Goal: Task Accomplishment & Management: Manage account settings

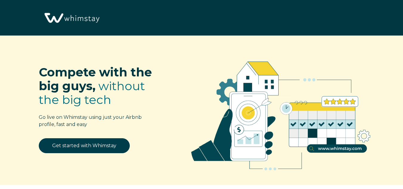
select select "US"
select select "Manual"
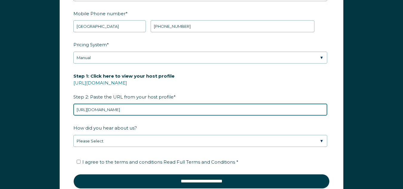
scroll to position [795, 0]
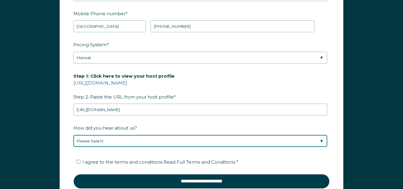
click at [150, 136] on select "Please Select Discovered Whimstay at an event or conference Found Whimstay thro…" at bounding box center [200, 141] width 254 height 12
select select "Google Search"
click at [73, 135] on select "Please Select Discovered Whimstay at an event or conference Found Whimstay thro…" at bounding box center [200, 141] width 254 height 12
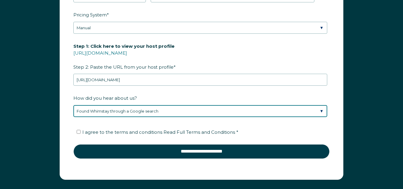
scroll to position [867, 0]
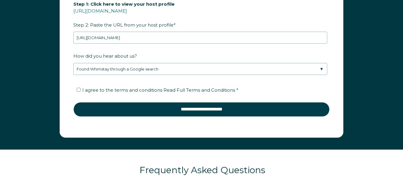
click at [82, 89] on label "I agree to the terms and conditions Read Full Terms and Conditions *" at bounding box center [158, 90] width 162 height 6
click at [81, 89] on input "I agree to the terms and conditions Read Full Terms and Conditions *" at bounding box center [79, 90] width 4 height 4
checkbox input "true"
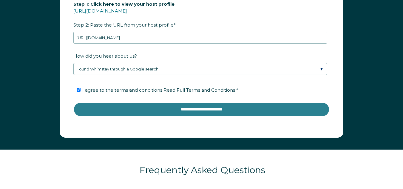
click at [192, 109] on input "**********" at bounding box center [201, 109] width 257 height 14
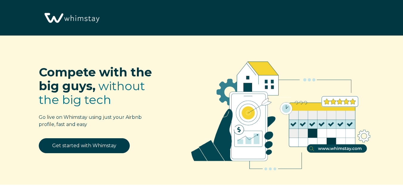
select select "US"
click at [54, 18] on img at bounding box center [71, 18] width 59 height 30
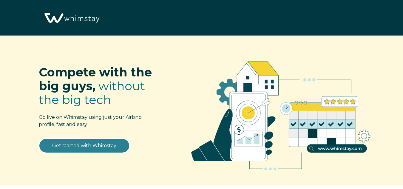
click at [95, 145] on link "Get started with Whimstay" at bounding box center [84, 145] width 91 height 15
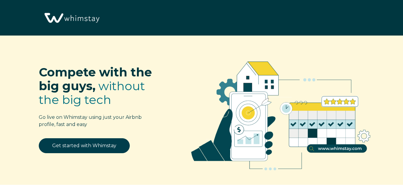
scroll to position [704, 0]
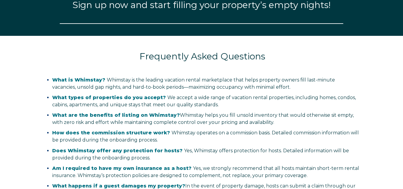
select select "US"
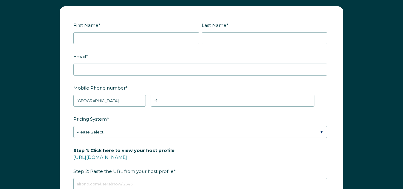
scroll to position [734, 0]
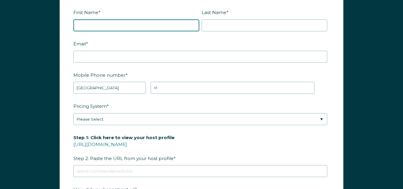
click at [139, 29] on input "First Name *" at bounding box center [136, 25] width 126 height 12
type input "Erin"
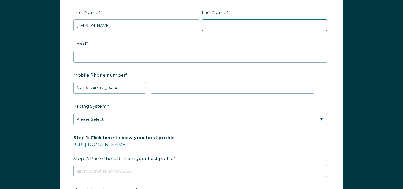
type input "McCollum"
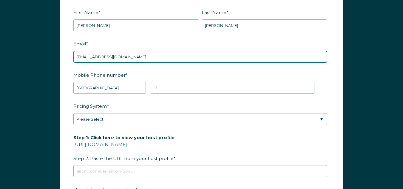
click at [133, 56] on input "Mccollum_erin@yahoo.com" at bounding box center [200, 57] width 254 height 12
drag, startPoint x: 152, startPoint y: 59, endPoint x: 159, endPoint y: 54, distance: 9.2
click at [159, 54] on input "Mccol" at bounding box center [200, 57] width 254 height 12
type input "M"
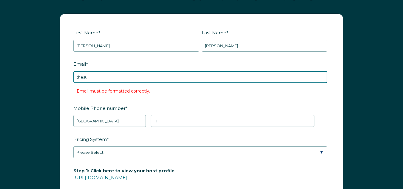
scroll to position [704, 0]
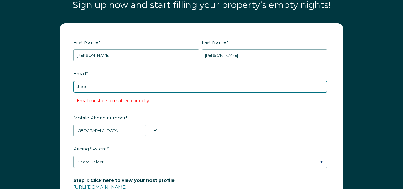
click at [151, 88] on input "thesu" at bounding box center [200, 87] width 254 height 12
type input "TheSunsetSpotAZ@gmail.com"
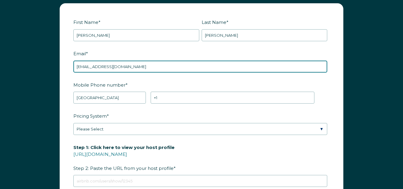
scroll to position [763, 0]
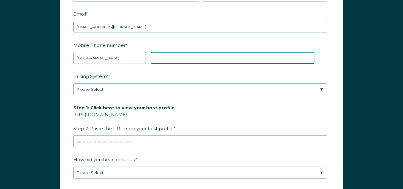
click at [168, 58] on input "+1" at bounding box center [233, 58] width 164 height 12
type input "+1 5208950195"
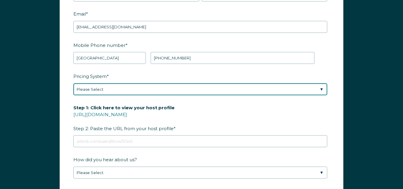
click at [134, 90] on select "Please Select Manual Airbnb Smart Pricing PriceLabs Wheelhouse Beyond Pricing 3…" at bounding box center [200, 89] width 254 height 12
select select "Manual"
click at [73, 83] on select "Please Select Manual Airbnb Smart Pricing PriceLabs Wheelhouse Beyond Pricing 3…" at bounding box center [200, 89] width 254 height 12
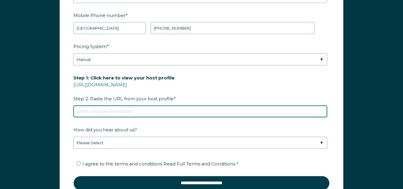
paste input "https://www.airbnb.com/users/show/584565546"
type input "https://www.airbnb.com/users/show/584565546"
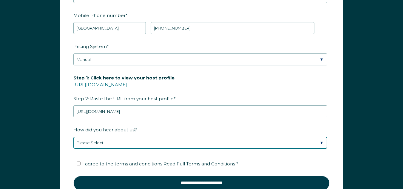
click at [119, 142] on select "Please Select Discovered Whimstay at an event or conference Found Whimstay thro…" at bounding box center [200, 143] width 254 height 12
select select "Google Search"
click at [73, 137] on select "Please Select Discovered Whimstay at an event or conference Found Whimstay thro…" at bounding box center [200, 143] width 254 height 12
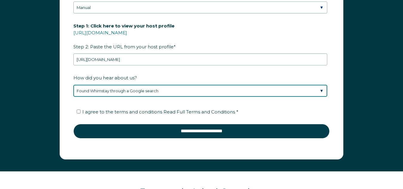
scroll to position [853, 0]
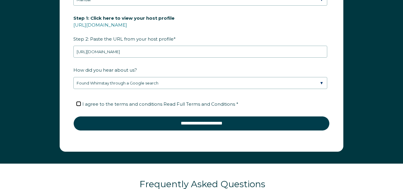
click at [77, 105] on input "I agree to the terms and conditions Read Full Terms and Conditions *" at bounding box center [79, 104] width 4 height 4
checkbox input "true"
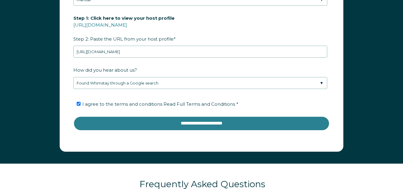
click at [168, 122] on input "**********" at bounding box center [201, 123] width 257 height 14
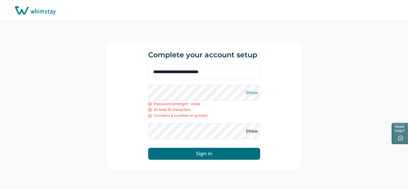
click at [254, 91] on button "Show" at bounding box center [252, 93] width 10 height 10
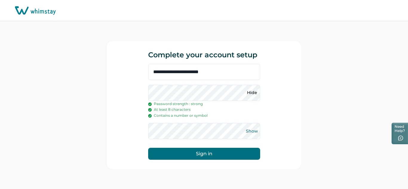
click at [252, 132] on button "Show" at bounding box center [252, 131] width 10 height 10
click at [213, 152] on button "Sign in" at bounding box center [204, 154] width 112 height 12
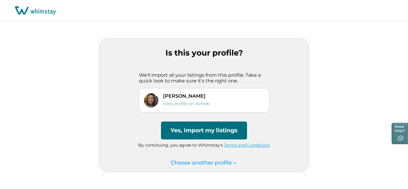
click at [197, 132] on button "Yes, import my listings" at bounding box center [204, 131] width 86 height 18
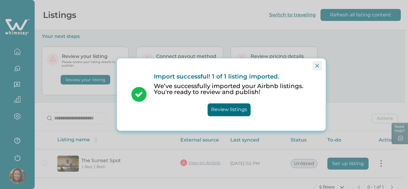
click at [319, 67] on icon "Close" at bounding box center [317, 66] width 4 height 4
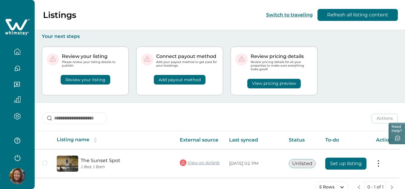
scroll to position [14, 0]
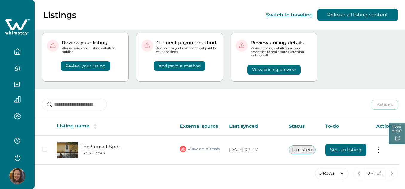
click at [276, 67] on button "View pricing preview" at bounding box center [273, 70] width 53 height 10
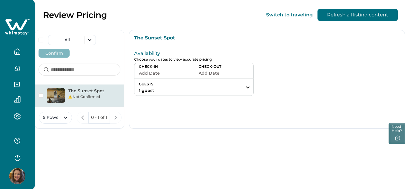
click at [19, 53] on icon "button" at bounding box center [17, 51] width 7 height 7
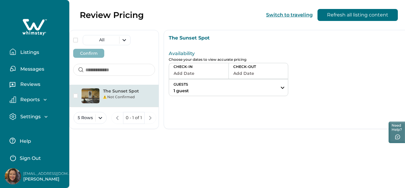
click at [33, 53] on p "Listings" at bounding box center [29, 52] width 21 height 6
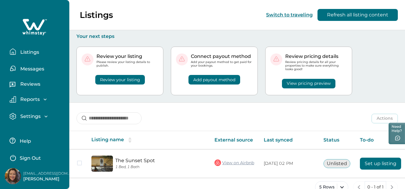
click at [134, 78] on div "Review your listing" at bounding box center [120, 75] width 77 height 17
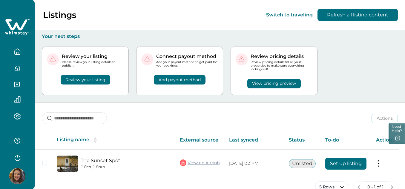
click at [100, 79] on button "Review your listing" at bounding box center [86, 80] width 50 height 10
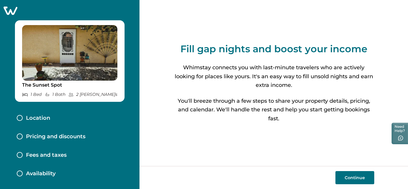
click at [356, 178] on button "Continue" at bounding box center [354, 177] width 39 height 13
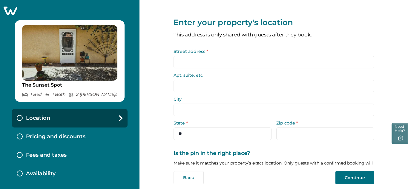
click at [180, 61] on input "Street address *" at bounding box center [274, 62] width 201 height 13
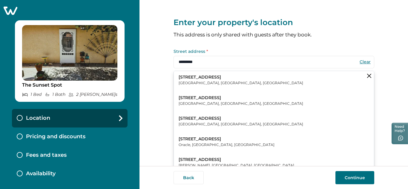
click at [196, 82] on p "Huachuca City, AZ, USA" at bounding box center [241, 83] width 125 height 6
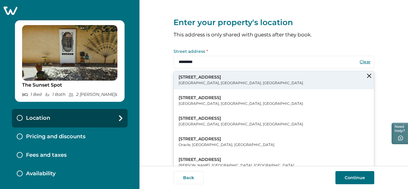
type input "**********"
select select "**"
type input "*****"
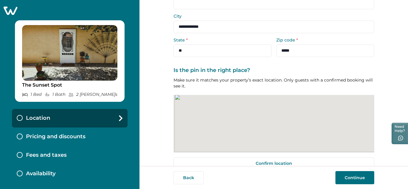
scroll to position [90, 0]
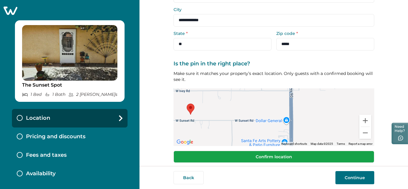
click at [265, 159] on button "Confirm location" at bounding box center [274, 157] width 201 height 12
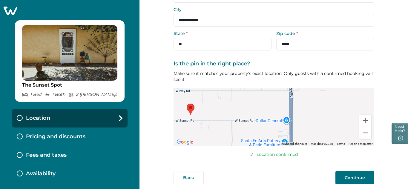
click at [355, 176] on button "Continue" at bounding box center [354, 177] width 39 height 13
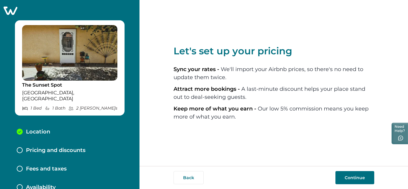
click at [348, 175] on button "Continue" at bounding box center [354, 177] width 39 height 13
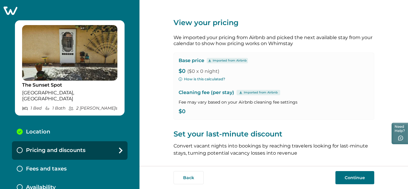
click at [214, 61] on p "Imported from Airbnb" at bounding box center [230, 60] width 34 height 5
click at [207, 62] on div "Imported from Airbnb" at bounding box center [227, 60] width 41 height 5
click at [213, 61] on p "Imported from Airbnb" at bounding box center [230, 60] width 34 height 5
click at [208, 61] on icon at bounding box center [210, 60] width 4 height 3
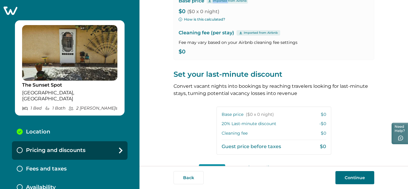
scroll to position [30, 0]
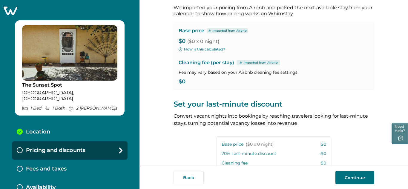
click at [204, 43] on span "($0 x 0 night)" at bounding box center [203, 42] width 32 height 6
click at [182, 41] on p "$0 ($0 x 0 night)" at bounding box center [274, 42] width 191 height 6
click at [188, 40] on span "($0 x 0 night)" at bounding box center [203, 42] width 32 height 6
drag, startPoint x: 194, startPoint y: 40, endPoint x: 198, endPoint y: 40, distance: 3.9
click at [194, 40] on span "($0 x 0 night)" at bounding box center [203, 42] width 32 height 6
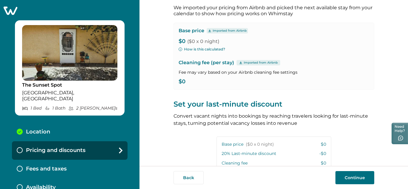
click at [217, 30] on p "Imported from Airbnb" at bounding box center [230, 30] width 34 height 5
click at [241, 62] on div "Imported from Airbnb" at bounding box center [259, 62] width 44 height 5
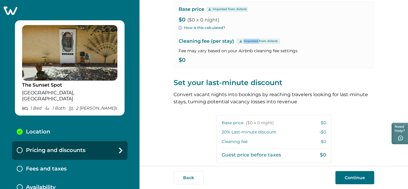
scroll to position [0, 0]
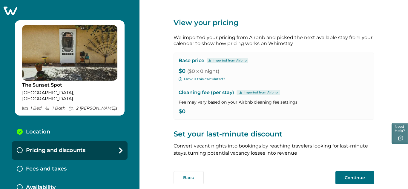
click at [180, 68] on p "$0 ($0 x 0 night)" at bounding box center [274, 71] width 191 height 6
click at [208, 60] on icon at bounding box center [210, 60] width 4 height 3
click at [213, 61] on p "Imported from Airbnb" at bounding box center [230, 60] width 34 height 5
click at [214, 61] on p "Imported from Airbnb" at bounding box center [230, 60] width 34 height 5
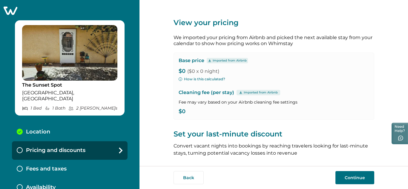
click at [184, 59] on p "Base price" at bounding box center [192, 61] width 26 height 6
click at [176, 70] on div "Base price Imported from Airbnb $0 ($0 x 0 night) How is this calculated? Clean…" at bounding box center [274, 86] width 201 height 67
drag, startPoint x: 181, startPoint y: 69, endPoint x: 217, endPoint y: 77, distance: 37.3
click at [217, 77] on div "Base price Imported from Airbnb $0 ($0 x 0 night) How is this calculated? Clean…" at bounding box center [274, 86] width 201 height 67
click at [220, 69] on p "$0 ($0 x 0 night)" at bounding box center [274, 71] width 191 height 6
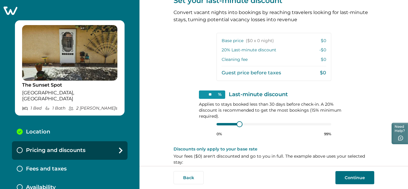
scroll to position [141, 0]
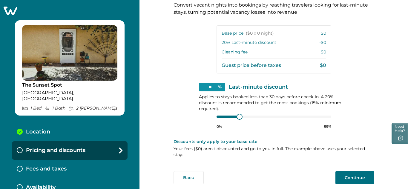
click at [302, 50] on div "Cleaning fee $0" at bounding box center [274, 52] width 105 height 6
click at [360, 173] on button "Continue" at bounding box center [354, 177] width 39 height 13
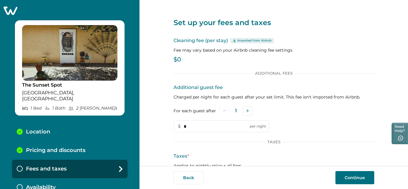
click at [182, 62] on p "$0" at bounding box center [274, 60] width 201 height 6
drag, startPoint x: 176, startPoint y: 56, endPoint x: 183, endPoint y: 61, distance: 8.3
click at [183, 61] on p "$0" at bounding box center [274, 60] width 201 height 6
click at [282, 50] on p "Fee may vary based on your Airbnb cleaning fee settings" at bounding box center [274, 50] width 201 height 6
click at [280, 49] on p "Fee may vary based on your Airbnb cleaning fee settings" at bounding box center [274, 50] width 201 height 6
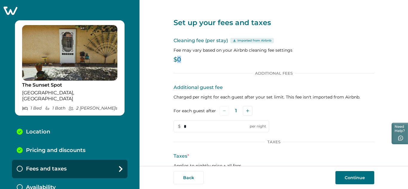
drag, startPoint x: 175, startPoint y: 59, endPoint x: 189, endPoint y: 60, distance: 14.4
click at [189, 60] on p "$0" at bounding box center [274, 60] width 201 height 6
click at [263, 74] on p "Additional Fees" at bounding box center [274, 73] width 42 height 5
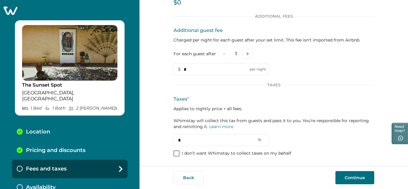
click at [347, 180] on button "Continue" at bounding box center [354, 177] width 39 height 13
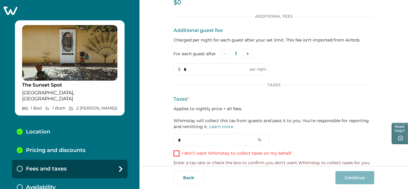
scroll to position [65, 0]
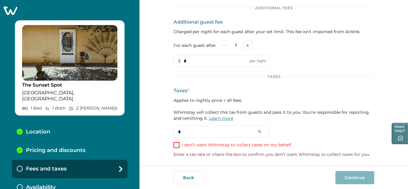
click at [227, 118] on link "Learn more" at bounding box center [221, 118] width 24 height 5
click at [192, 60] on input "*" at bounding box center [222, 61] width 96 height 12
click at [186, 135] on input "*" at bounding box center [222, 132] width 96 height 12
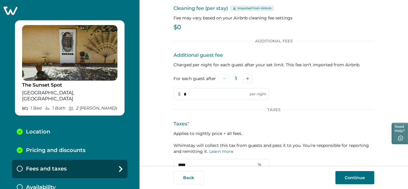
scroll to position [57, 0]
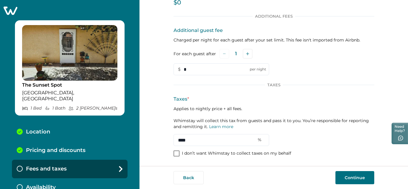
type input "****"
click at [354, 174] on button "Continue" at bounding box center [354, 177] width 39 height 13
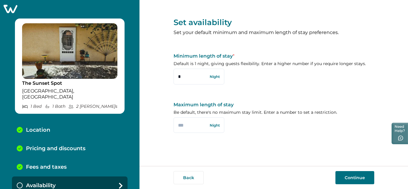
click at [345, 174] on button "Continue" at bounding box center [354, 177] width 39 height 13
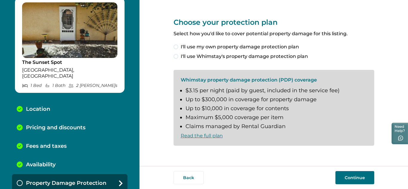
click at [175, 48] on span at bounding box center [176, 47] width 5 height 5
click at [346, 174] on button "Continue" at bounding box center [354, 177] width 39 height 13
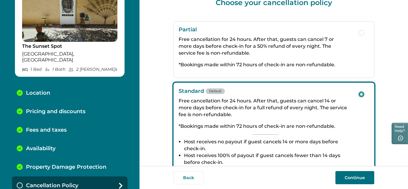
scroll to position [30, 0]
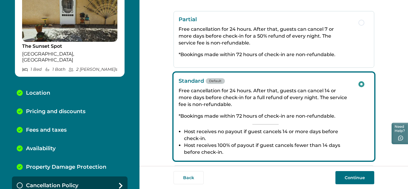
click at [266, 40] on p "Free cancellation for 24 hours. After that, guests can cancel 7 or more days be…" at bounding box center [266, 36] width 174 height 21
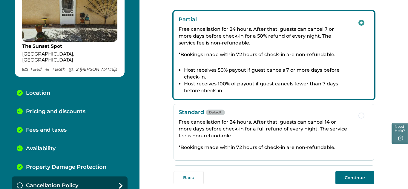
click at [236, 121] on p "Free cancellation for 24 hours. After that, guests can cancel 14 or more days b…" at bounding box center [266, 129] width 174 height 21
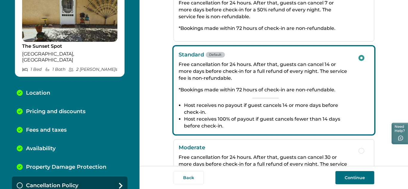
scroll to position [90, 0]
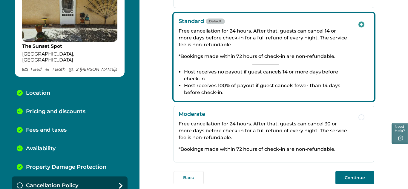
click at [352, 178] on button "Continue" at bounding box center [354, 177] width 39 height 13
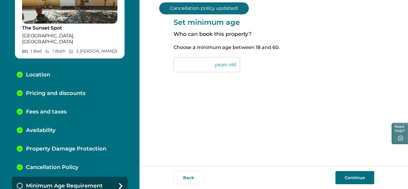
scroll to position [57, 0]
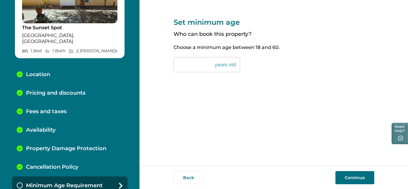
drag, startPoint x: 187, startPoint y: 64, endPoint x: 176, endPoint y: 65, distance: 10.8
click at [176, 65] on input "**" at bounding box center [207, 64] width 67 height 15
type input "**"
click at [356, 182] on button "Continue" at bounding box center [354, 177] width 39 height 13
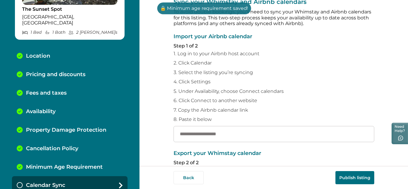
scroll to position [30, 0]
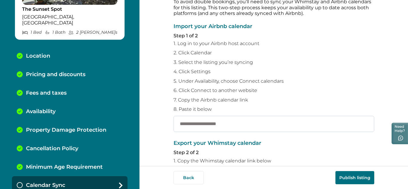
click at [204, 123] on input "text" at bounding box center [274, 124] width 201 height 16
paste input "**********"
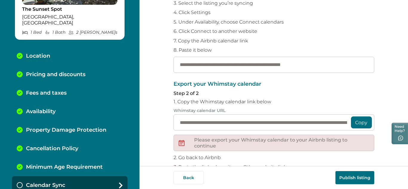
scroll to position [90, 0]
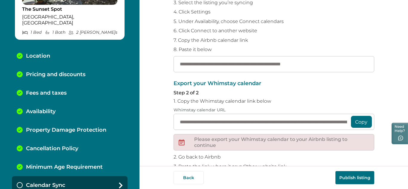
type input "**********"
click at [362, 122] on button "Copy" at bounding box center [361, 122] width 21 height 12
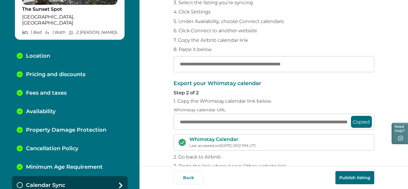
drag, startPoint x: 177, startPoint y: 65, endPoint x: 363, endPoint y: 78, distance: 186.8
click at [363, 78] on div "**********" at bounding box center [274, 59] width 201 height 299
paste input "**********"
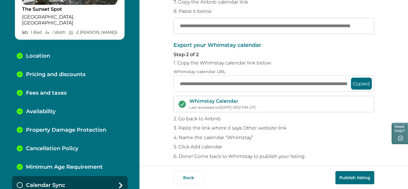
scroll to position [133, 0]
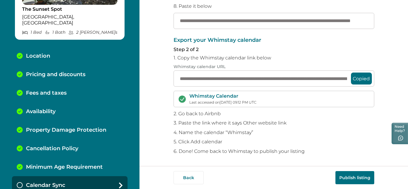
type input "**********"
click at [350, 176] on button "Publish listing" at bounding box center [354, 177] width 39 height 13
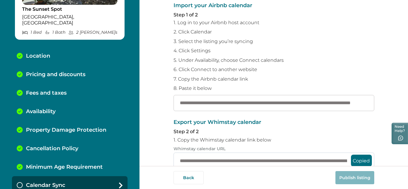
scroll to position [133, 0]
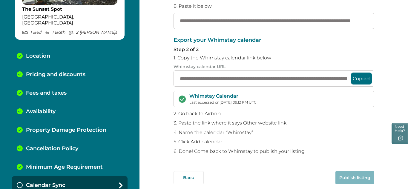
click at [156, 47] on div "**********" at bounding box center [273, 83] width 268 height 166
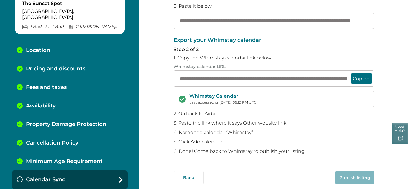
scroll to position [82, 0]
click at [56, 66] on div "Pricing and discounts" at bounding box center [70, 68] width 116 height 19
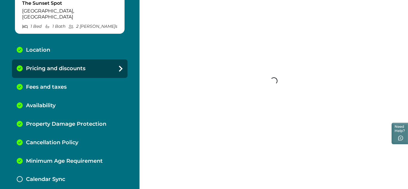
scroll to position [133, 0]
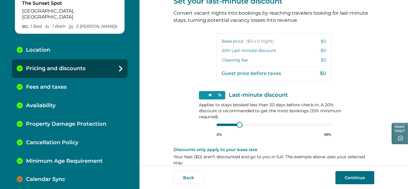
click at [234, 45] on div "Base price ($0 x 0 night) $0 20 % Last-minute discount -$0 Cleaning fee $0 Gues…" at bounding box center [274, 57] width 115 height 48
click at [321, 41] on p "$0" at bounding box center [323, 42] width 5 height 6
click at [323, 42] on p "$0" at bounding box center [323, 42] width 5 height 6
drag, startPoint x: 319, startPoint y: 39, endPoint x: 329, endPoint y: 39, distance: 9.6
click at [329, 39] on div "Base price ($0 x 0 night) $0 20 % Last-minute discount -$0 Cleaning fee $0 Gues…" at bounding box center [274, 57] width 115 height 48
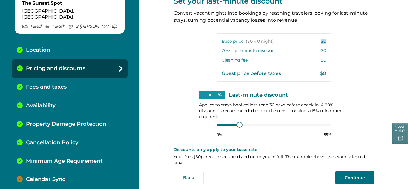
scroll to position [43, 0]
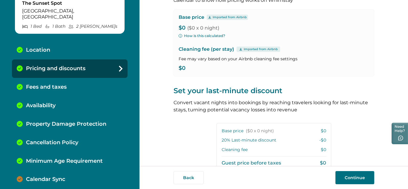
click at [239, 19] on p "Imported from Airbnb" at bounding box center [230, 17] width 34 height 5
click at [238, 17] on p "Imported from Airbnb" at bounding box center [230, 17] width 34 height 5
click at [208, 16] on icon at bounding box center [210, 17] width 4 height 3
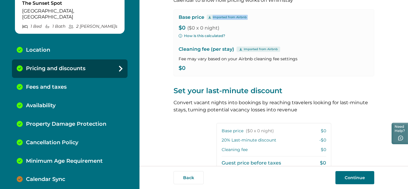
click at [208, 17] on icon at bounding box center [210, 17] width 4 height 3
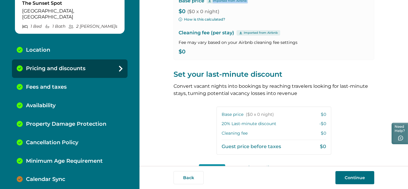
scroll to position [0, 0]
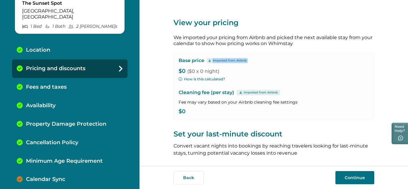
click at [355, 181] on button "Continue" at bounding box center [354, 177] width 39 height 13
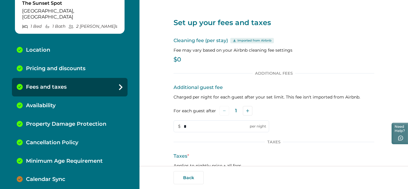
click at [36, 176] on p "Calendar Sync" at bounding box center [45, 179] width 39 height 7
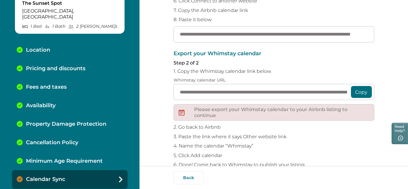
scroll to position [133, 0]
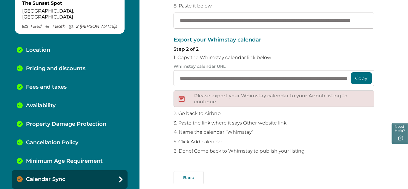
click at [362, 80] on button "Copy" at bounding box center [361, 78] width 21 height 12
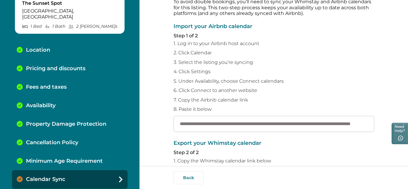
scroll to position [133, 0]
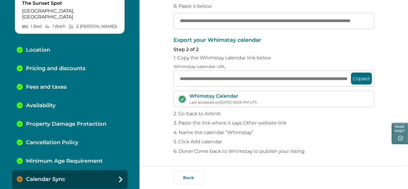
click at [119, 177] on icon at bounding box center [121, 180] width 4 height 6
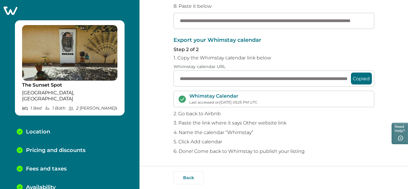
click at [48, 166] on p "Fees and taxes" at bounding box center [46, 169] width 41 height 7
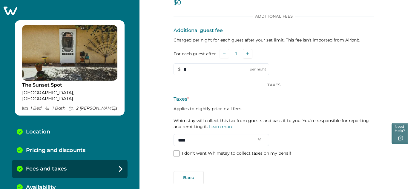
click at [10, 9] on icon at bounding box center [10, 10] width 15 height 9
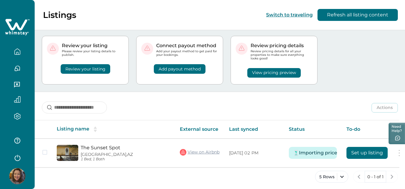
scroll to position [16, 0]
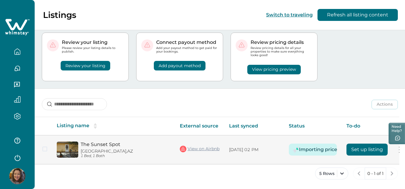
click at [304, 148] on button "Importing price" at bounding box center [318, 150] width 31 height 12
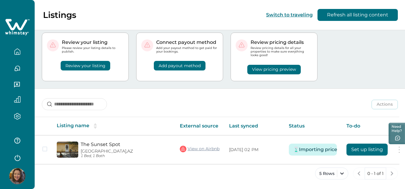
click at [271, 70] on button "View pricing preview" at bounding box center [273, 70] width 53 height 10
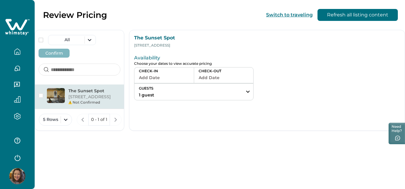
click at [174, 77] on button "Add Date" at bounding box center [164, 77] width 50 height 8
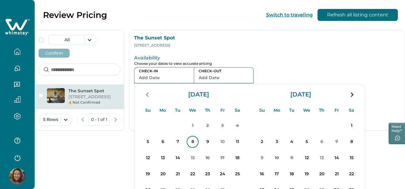
click at [190, 142] on p "8" at bounding box center [193, 142] width 12 height 12
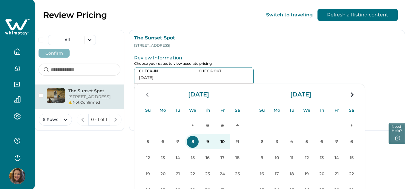
drag, startPoint x: 223, startPoint y: 82, endPoint x: 207, endPoint y: 113, distance: 34.2
click at [223, 83] on div "CHECK-OUT" at bounding box center [224, 75] width 60 height 16
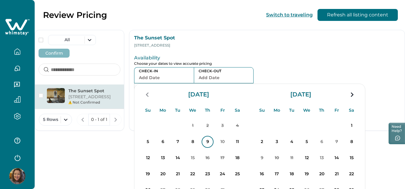
click at [206, 142] on p "9" at bounding box center [208, 142] width 12 height 12
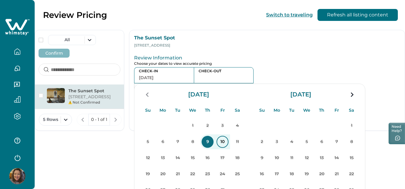
click at [223, 143] on p "10" at bounding box center [223, 142] width 12 height 12
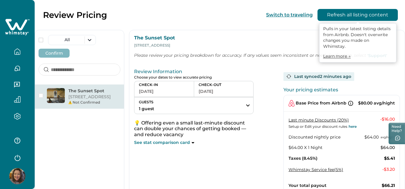
click at [336, 16] on button "Refresh all listing content" at bounding box center [357, 15] width 80 height 12
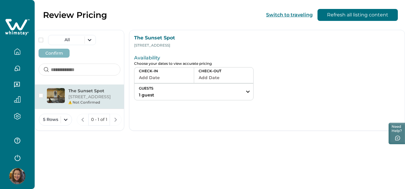
click at [20, 51] on icon "button" at bounding box center [17, 52] width 5 height 6
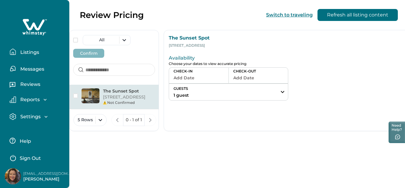
click at [35, 116] on p "Settings" at bounding box center [30, 116] width 22 height 6
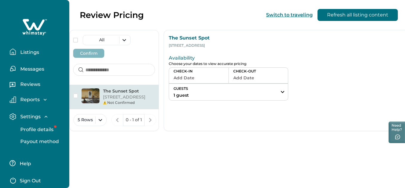
click at [44, 130] on p "Profile details" at bounding box center [36, 129] width 35 height 6
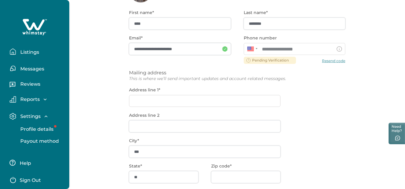
scroll to position [90, 0]
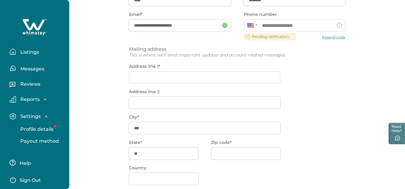
click at [153, 78] on div "**********" at bounding box center [237, 102] width 216 height 246
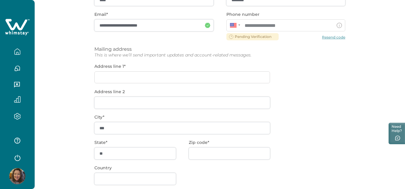
click at [153, 78] on div "**********" at bounding box center [219, 102] width 251 height 246
drag, startPoint x: 134, startPoint y: 77, endPoint x: 137, endPoint y: 78, distance: 3.5
click at [136, 78] on div "**********" at bounding box center [219, 102] width 251 height 246
click at [102, 77] on div "**********" at bounding box center [219, 102] width 251 height 246
click at [101, 77] on div "**********" at bounding box center [219, 102] width 251 height 246
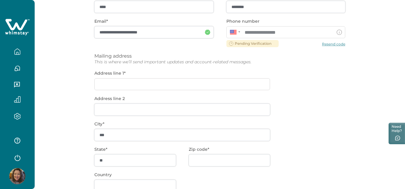
scroll to position [126, 0]
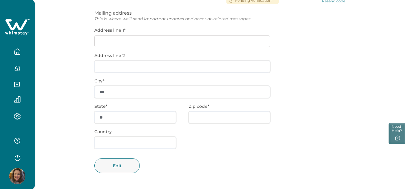
click at [108, 39] on div "**********" at bounding box center [219, 66] width 251 height 246
click at [116, 165] on button "Edit" at bounding box center [116, 165] width 45 height 15
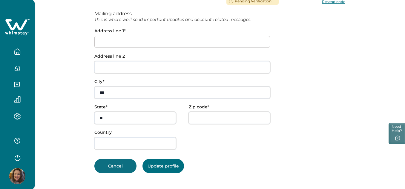
scroll to position [125, 0]
click at [126, 41] on input at bounding box center [182, 42] width 176 height 12
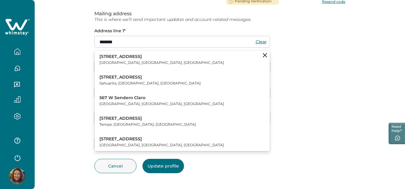
click at [118, 59] on p "[STREET_ADDRESS]" at bounding box center [161, 57] width 125 height 6
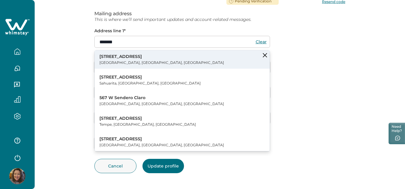
type input "**********"
type input "**"
type input "*****"
type input "***"
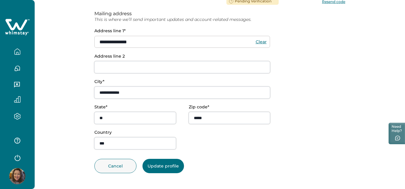
click at [159, 167] on button "Update profile" at bounding box center [163, 166] width 42 height 14
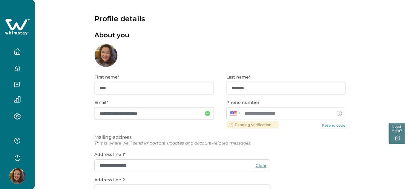
scroll to position [0, 0]
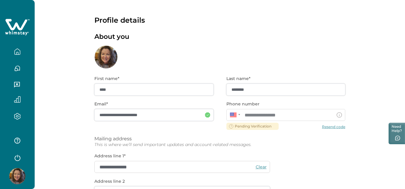
click at [17, 113] on icon "button" at bounding box center [17, 116] width 6 height 6
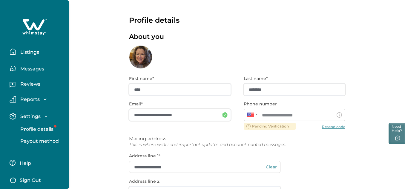
click at [25, 53] on p "Listings" at bounding box center [29, 52] width 21 height 6
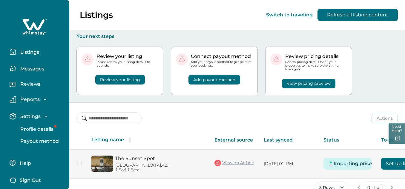
click at [393, 162] on button "Set up listing" at bounding box center [401, 164] width 41 height 12
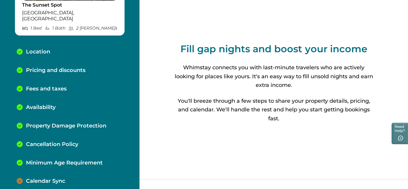
scroll to position [82, 0]
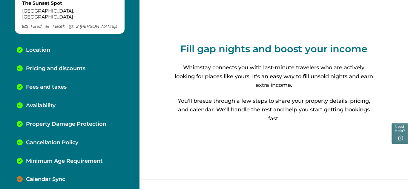
click at [41, 65] on p "Pricing and discounts" at bounding box center [55, 68] width 59 height 7
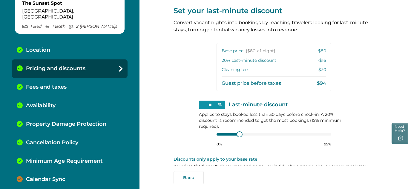
scroll to position [153, 0]
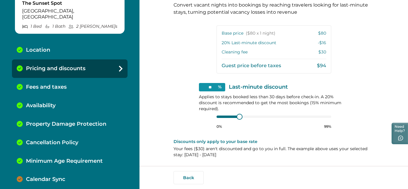
click at [62, 84] on p "Fees and taxes" at bounding box center [46, 87] width 41 height 7
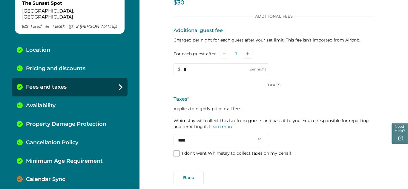
scroll to position [57, 0]
click at [46, 102] on p "Availability" at bounding box center [41, 105] width 30 height 7
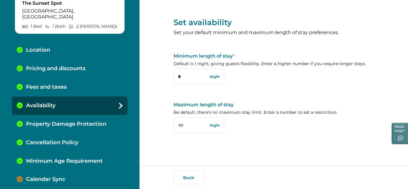
click at [42, 121] on p "Property Damage Protection" at bounding box center [66, 124] width 80 height 7
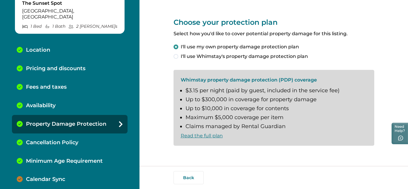
click at [36, 139] on p "Cancellation Policy" at bounding box center [52, 142] width 52 height 7
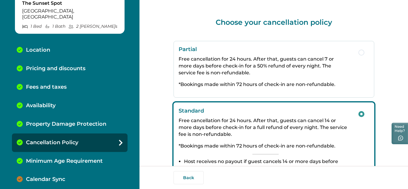
click at [38, 158] on p "Minimum Age Requirement" at bounding box center [64, 161] width 77 height 7
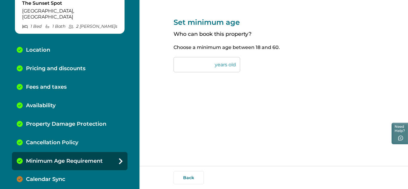
click at [42, 176] on p "Calendar Sync" at bounding box center [45, 179] width 39 height 7
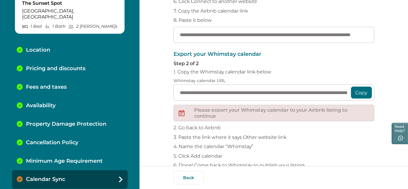
scroll to position [119, 0]
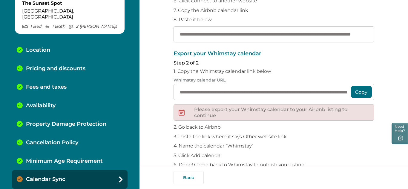
click at [364, 91] on button "Copy" at bounding box center [361, 92] width 21 height 12
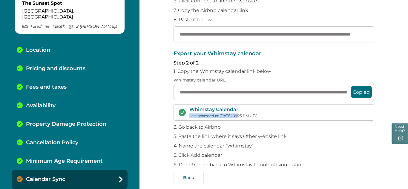
click at [236, 113] on div "Whimstay Calendar Last accessed on 10/03/2025, 09:25 PM UTC" at bounding box center [223, 112] width 68 height 11
click at [276, 113] on div "Whimstay Calendar Last accessed on 10/03/2025, 09:25 PM UTC" at bounding box center [274, 112] width 201 height 16
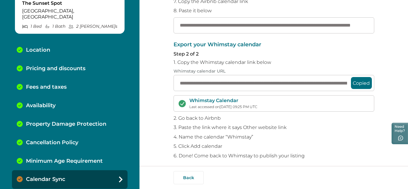
scroll to position [133, 0]
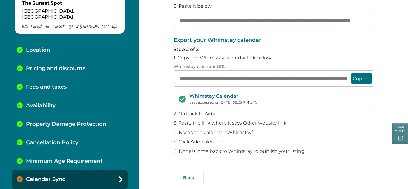
click at [101, 173] on div "Calendar Sync" at bounding box center [70, 179] width 116 height 19
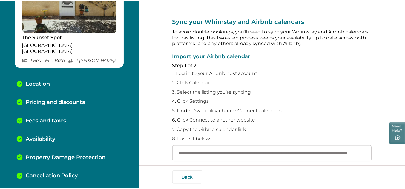
scroll to position [0, 0]
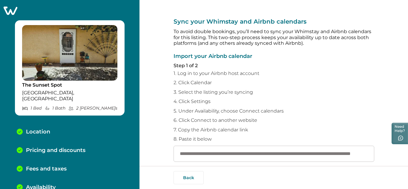
click at [63, 47] on img at bounding box center [69, 53] width 95 height 56
click at [13, 14] on icon at bounding box center [11, 11] width 14 height 8
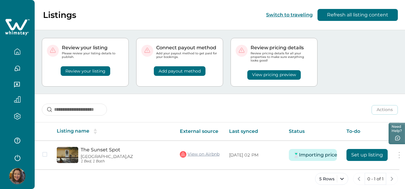
scroll to position [16, 0]
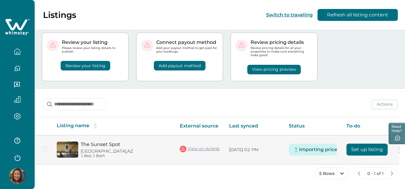
click at [195, 147] on link "View on Airbnb" at bounding box center [200, 149] width 40 height 8
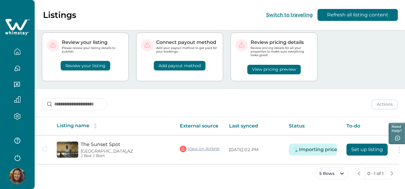
click at [194, 65] on button "Add payout method" at bounding box center [180, 66] width 52 height 10
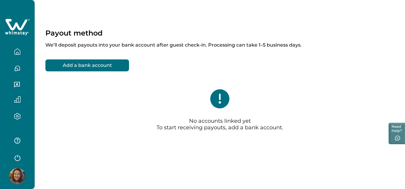
click at [105, 66] on button "Add a bank account" at bounding box center [87, 65] width 84 height 12
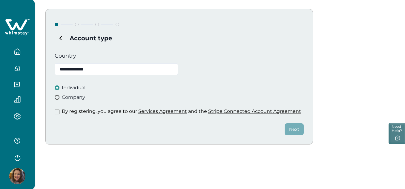
scroll to position [51, 0]
click at [55, 113] on span at bounding box center [57, 111] width 5 height 5
click at [291, 128] on button "Next" at bounding box center [294, 129] width 19 height 12
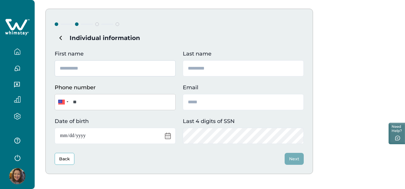
click at [129, 71] on input "First name" at bounding box center [115, 68] width 121 height 16
type input "****"
type input "********"
type input "**********"
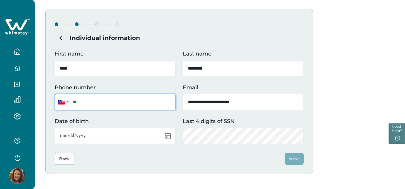
click at [104, 103] on input "**" at bounding box center [115, 102] width 121 height 16
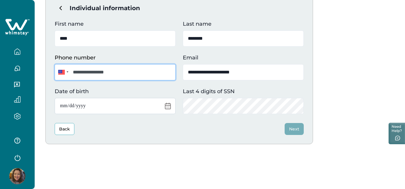
type input "**********"
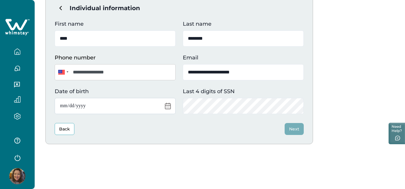
click at [111, 105] on input "Date of birth" at bounding box center [115, 106] width 121 height 16
type input "**********"
click at [299, 127] on button "Next" at bounding box center [294, 129] width 19 height 12
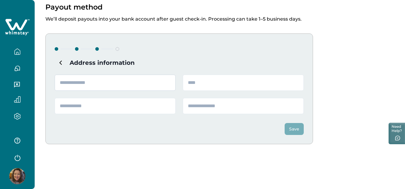
click at [134, 82] on input "text" at bounding box center [115, 83] width 121 height 16
type input "**********"
type input "**"
type input "*****"
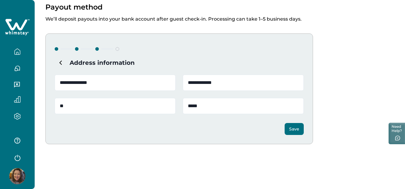
click at [294, 129] on button "Save" at bounding box center [294, 129] width 19 height 12
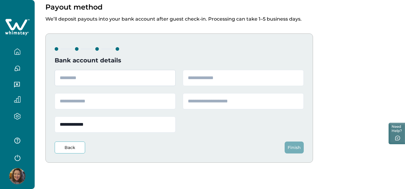
click at [120, 76] on input "text" at bounding box center [115, 78] width 121 height 16
click at [222, 78] on input "text" at bounding box center [243, 78] width 121 height 16
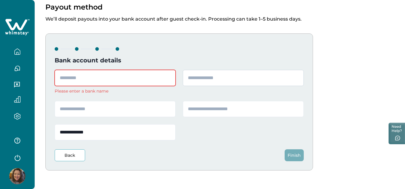
paste input "*********"
type input "*********"
click at [130, 77] on input "text" at bounding box center [115, 78] width 121 height 16
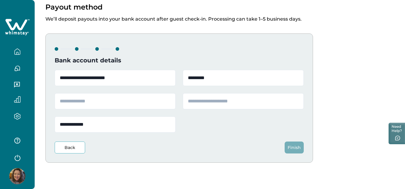
type input "**********"
click at [109, 105] on input "text" at bounding box center [115, 101] width 121 height 16
paste input "**********"
type input "**********"
click at [202, 103] on input "text" at bounding box center [243, 101] width 121 height 16
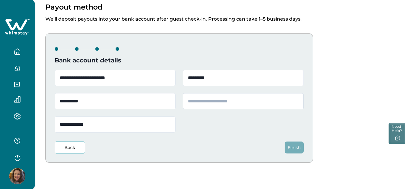
paste input "**********"
type input "**********"
click at [300, 150] on button "Finish" at bounding box center [294, 148] width 19 height 12
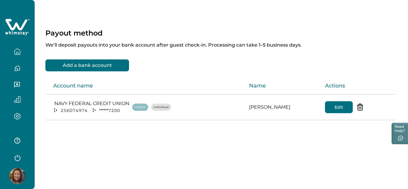
click at [20, 53] on icon "button" at bounding box center [17, 51] width 7 height 7
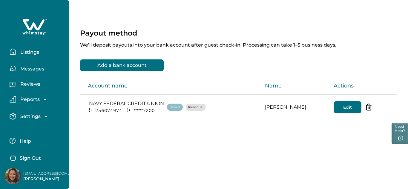
click at [37, 53] on p "Listings" at bounding box center [29, 52] width 21 height 6
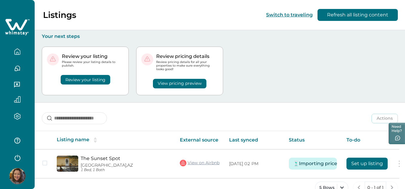
click at [206, 83] on button "View pricing preview" at bounding box center [179, 84] width 53 height 10
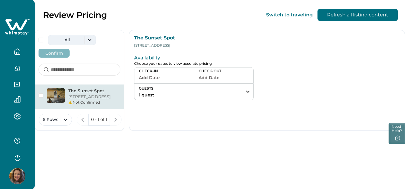
click at [89, 39] on button "All" at bounding box center [72, 40] width 48 height 10
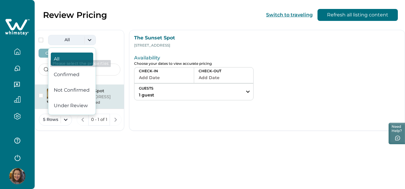
click at [109, 62] on div at bounding box center [79, 70] width 89 height 20
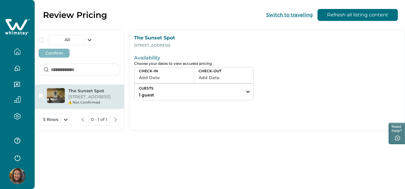
click at [161, 76] on button "Add Date" at bounding box center [164, 77] width 50 height 8
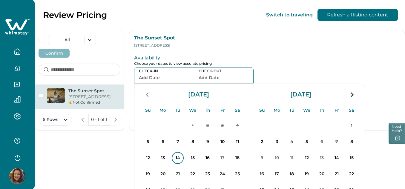
click at [177, 159] on p "14" at bounding box center [178, 158] width 12 height 12
click at [208, 80] on button "button" at bounding box center [224, 77] width 50 height 8
click at [192, 158] on p "15" at bounding box center [193, 158] width 12 height 12
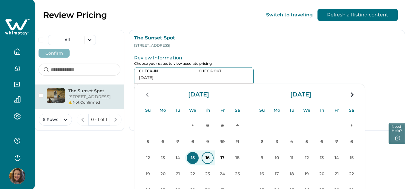
click at [209, 159] on p "16" at bounding box center [208, 158] width 12 height 12
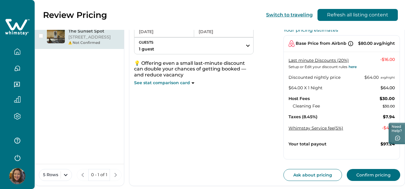
scroll to position [72, 0]
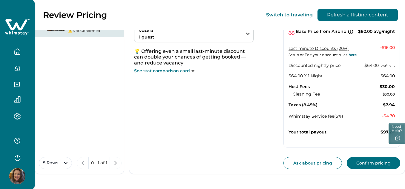
click at [355, 161] on button "Confirm pricing" at bounding box center [373, 163] width 53 height 12
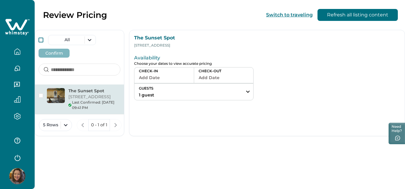
click at [40, 40] on span at bounding box center [41, 40] width 5 height 5
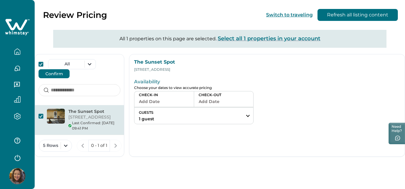
click at [56, 73] on button "Confirm" at bounding box center [54, 73] width 31 height 9
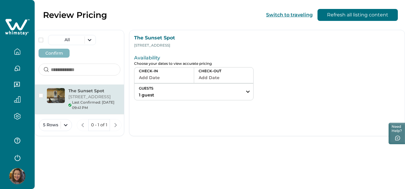
click at [19, 53] on icon "button" at bounding box center [17, 51] width 7 height 7
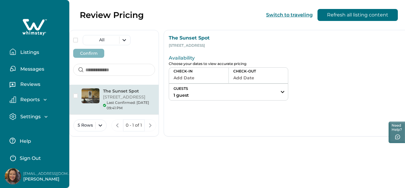
click at [26, 52] on p "Listings" at bounding box center [29, 52] width 21 height 6
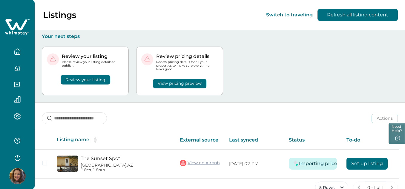
click at [218, 84] on div "View pricing preview" at bounding box center [179, 79] width 77 height 17
click at [177, 85] on button "View pricing preview" at bounding box center [179, 84] width 53 height 10
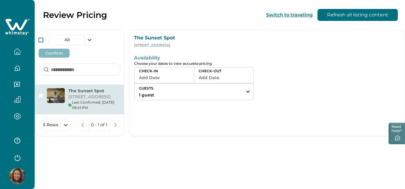
click at [40, 40] on span at bounding box center [41, 40] width 5 height 5
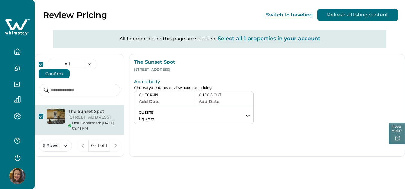
click at [173, 98] on button "Add Date" at bounding box center [164, 101] width 50 height 8
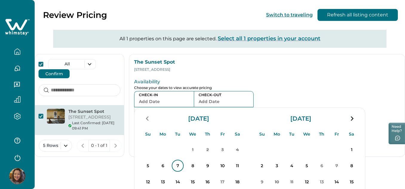
click at [176, 165] on p "7" at bounding box center [178, 166] width 12 height 12
click at [197, 168] on p "8" at bounding box center [193, 166] width 12 height 12
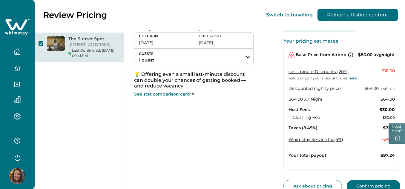
scroll to position [90, 0]
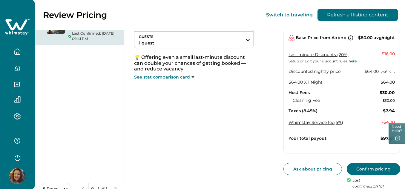
click at [359, 168] on button "Confirm pricing" at bounding box center [373, 169] width 53 height 12
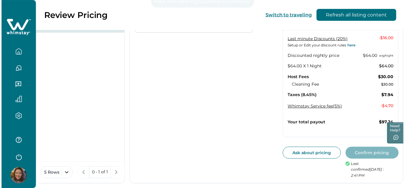
scroll to position [58, 0]
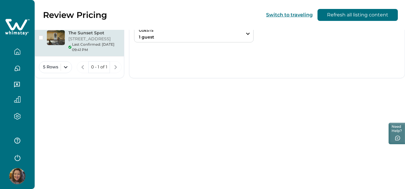
click at [25, 53] on button "button" at bounding box center [17, 52] width 25 height 12
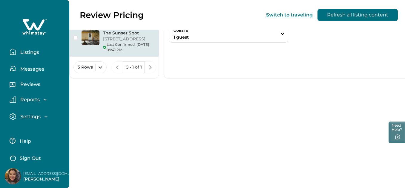
click at [25, 53] on p "Listings" at bounding box center [29, 52] width 21 height 6
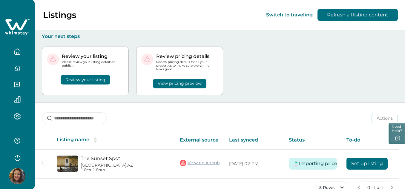
click at [123, 81] on div "Review your listing" at bounding box center [85, 75] width 77 height 17
click at [89, 80] on button "Review your listing" at bounding box center [86, 80] width 50 height 10
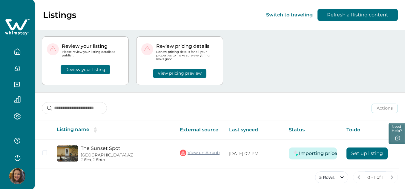
scroll to position [16, 0]
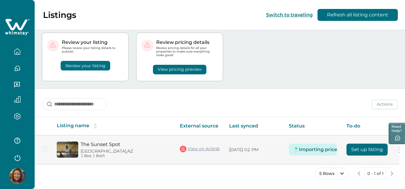
click at [333, 147] on button "Importing price" at bounding box center [318, 150] width 31 height 12
click at [324, 150] on button "Importing price" at bounding box center [318, 150] width 31 height 12
click at [376, 148] on button "Set up listing" at bounding box center [366, 150] width 41 height 12
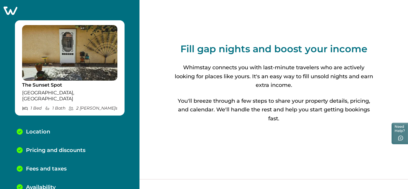
click at [11, 8] on icon at bounding box center [11, 11] width 14 height 8
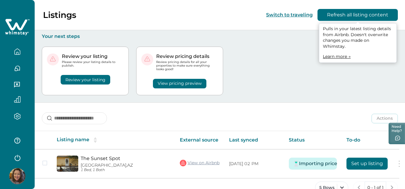
click at [374, 16] on button "Refresh all listing content" at bounding box center [357, 15] width 80 height 12
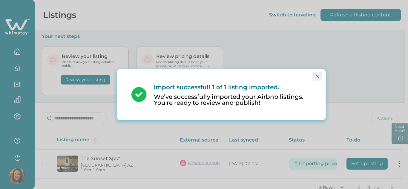
click at [320, 75] on button "Close" at bounding box center [317, 76] width 10 height 10
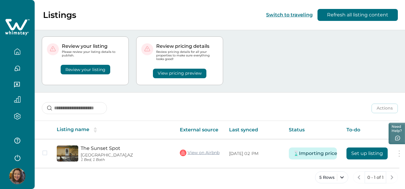
scroll to position [16, 0]
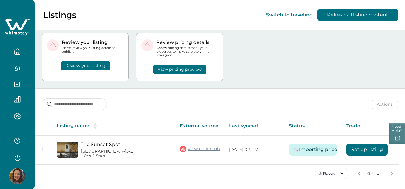
click at [97, 65] on button "Review your listing" at bounding box center [86, 66] width 50 height 10
click at [72, 62] on button "Review your listing" at bounding box center [86, 66] width 50 height 10
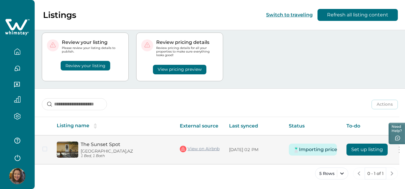
click at [401, 148] on button at bounding box center [399, 150] width 5 height 6
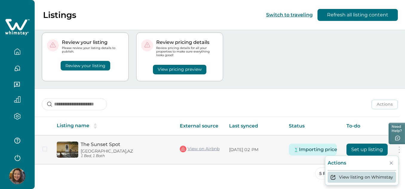
click at [375, 174] on button "View listing on Whimstay" at bounding box center [362, 177] width 68 height 11
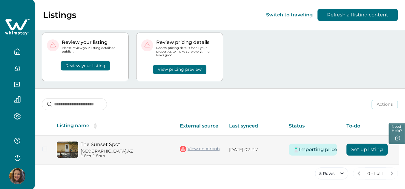
click at [401, 149] on button at bounding box center [399, 150] width 5 height 6
click at [346, 162] on p "Actions" at bounding box center [337, 163] width 19 height 6
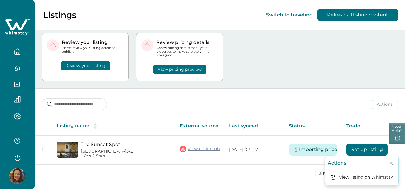
click at [309, 105] on div "Actions Actions Publish listing Unlist listing" at bounding box center [220, 100] width 370 height 22
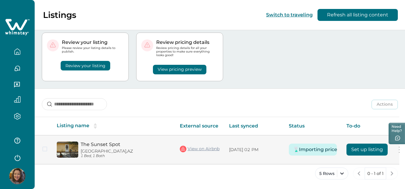
click at [296, 148] on img at bounding box center [295, 149] width 7 height 7
click at [314, 146] on button "Importing price" at bounding box center [318, 150] width 31 height 12
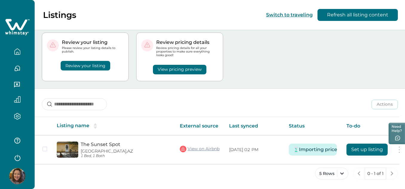
click at [179, 65] on button "View pricing preview" at bounding box center [179, 70] width 53 height 10
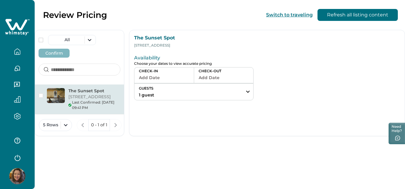
click at [42, 95] on span "button" at bounding box center [41, 95] width 5 height 5
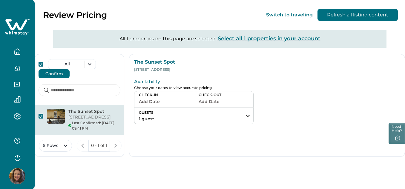
click at [52, 76] on button "Confirm" at bounding box center [54, 73] width 31 height 9
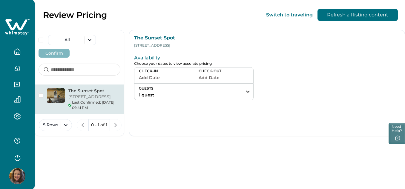
click at [14, 52] on icon "button" at bounding box center [17, 51] width 7 height 7
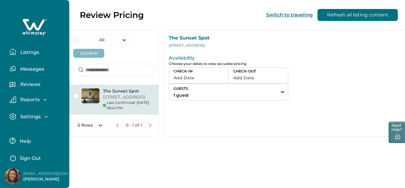
click at [35, 53] on p "Listings" at bounding box center [29, 52] width 21 height 6
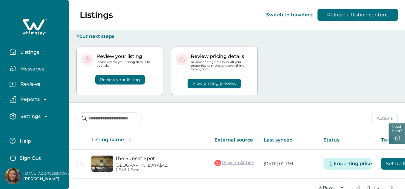
scroll to position [16, 0]
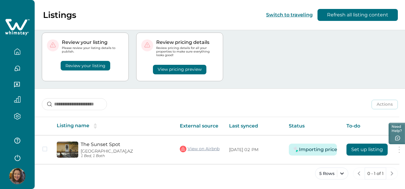
drag, startPoint x: 234, startPoint y: 188, endPoint x: 331, endPoint y: 185, distance: 96.2
click at [331, 185] on div "5 Rows 0 - 1 of 1" at bounding box center [220, 179] width 370 height 22
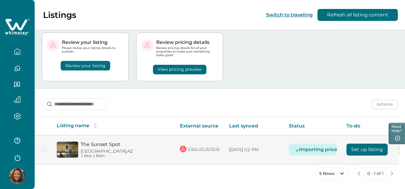
click at [357, 148] on button "Set up listing" at bounding box center [366, 150] width 41 height 12
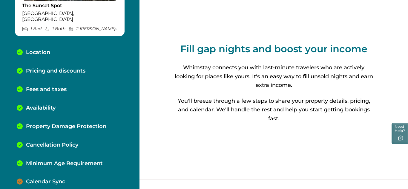
scroll to position [82, 0]
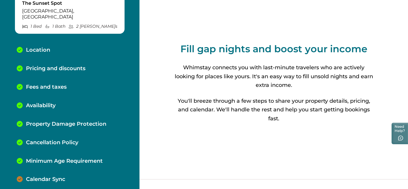
click at [52, 176] on p "Calendar Sync" at bounding box center [45, 179] width 39 height 7
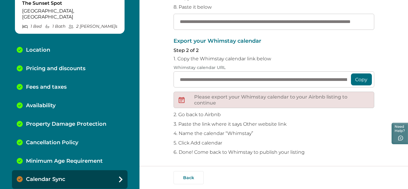
scroll to position [133, 0]
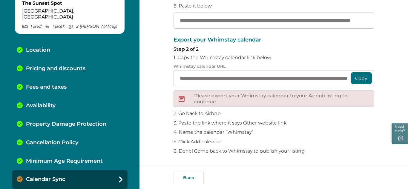
click at [217, 99] on p "Please export your Whimstay calendar to your Airbnb listing to continue" at bounding box center [281, 99] width 175 height 12
click at [233, 80] on input "**********" at bounding box center [274, 78] width 201 height 16
click at [368, 80] on button "Copy" at bounding box center [361, 78] width 21 height 12
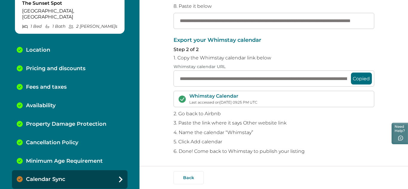
scroll to position [133, 0]
click at [310, 104] on div "Whimstay Calendar Last accessed on 10/03/2025, 09:25 PM UTC" at bounding box center [274, 99] width 201 height 16
click at [42, 47] on p "Location" at bounding box center [38, 50] width 24 height 7
select select "**"
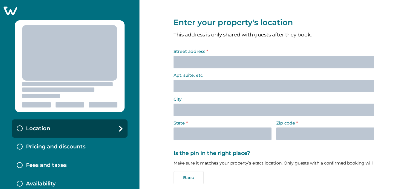
select select "**"
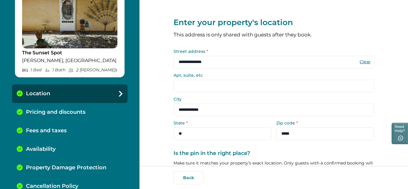
scroll to position [82, 0]
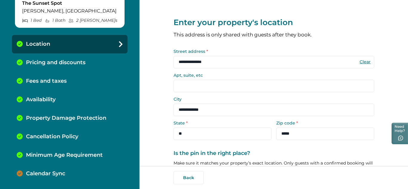
drag, startPoint x: 76, startPoint y: 134, endPoint x: 156, endPoint y: 141, distance: 79.4
click at [81, 137] on div "Cancellation Policy" at bounding box center [70, 137] width 116 height 19
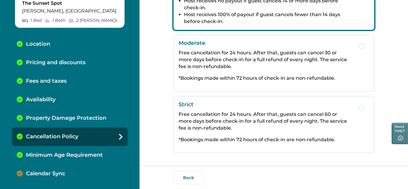
click at [63, 174] on p "Calendar Sync" at bounding box center [45, 174] width 39 height 7
